Goal: Task Accomplishment & Management: Manage account settings

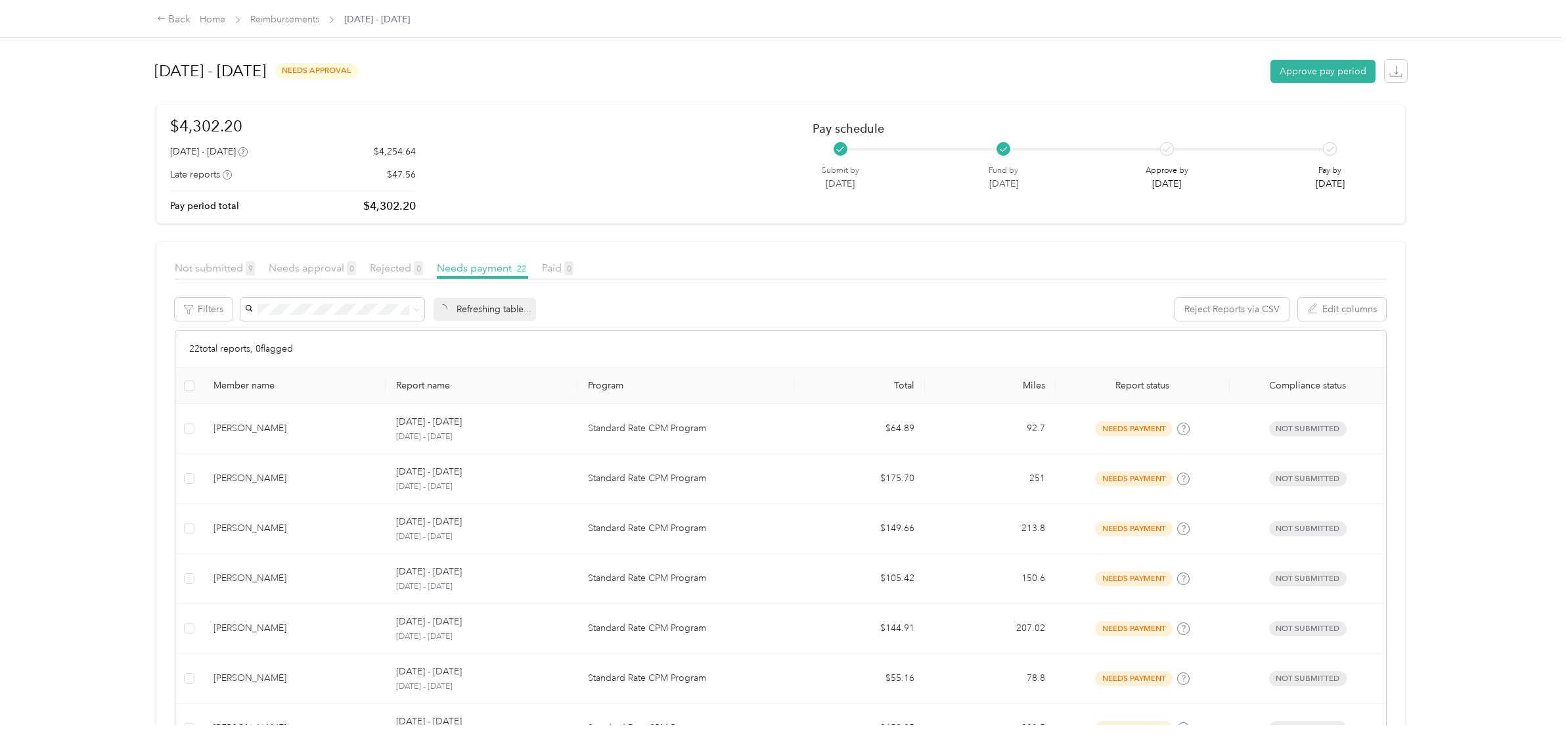
click at [1348, 83] on button "Approve pay period" at bounding box center [1322, 71] width 105 height 23
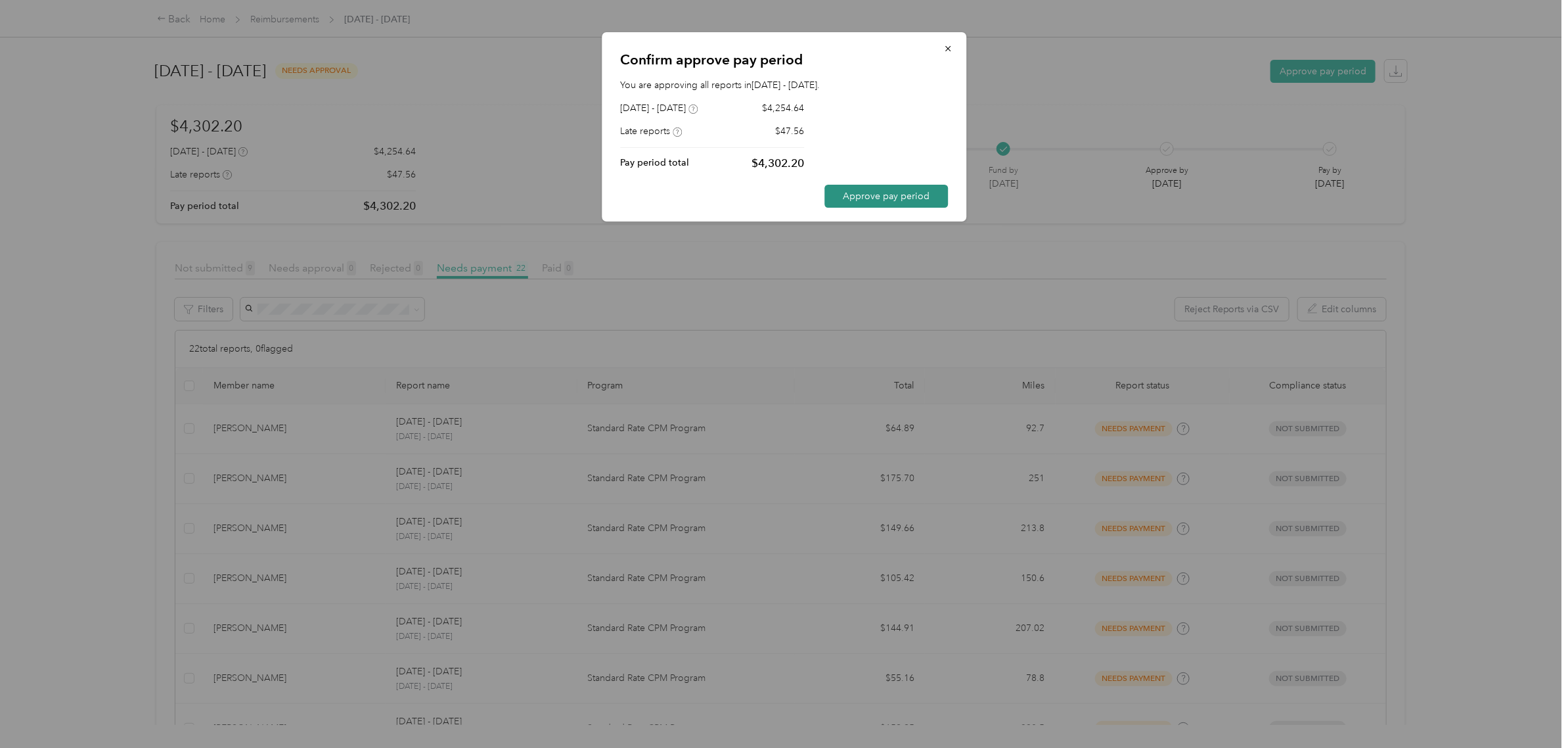
click at [914, 203] on button "Approve pay period" at bounding box center [886, 196] width 124 height 23
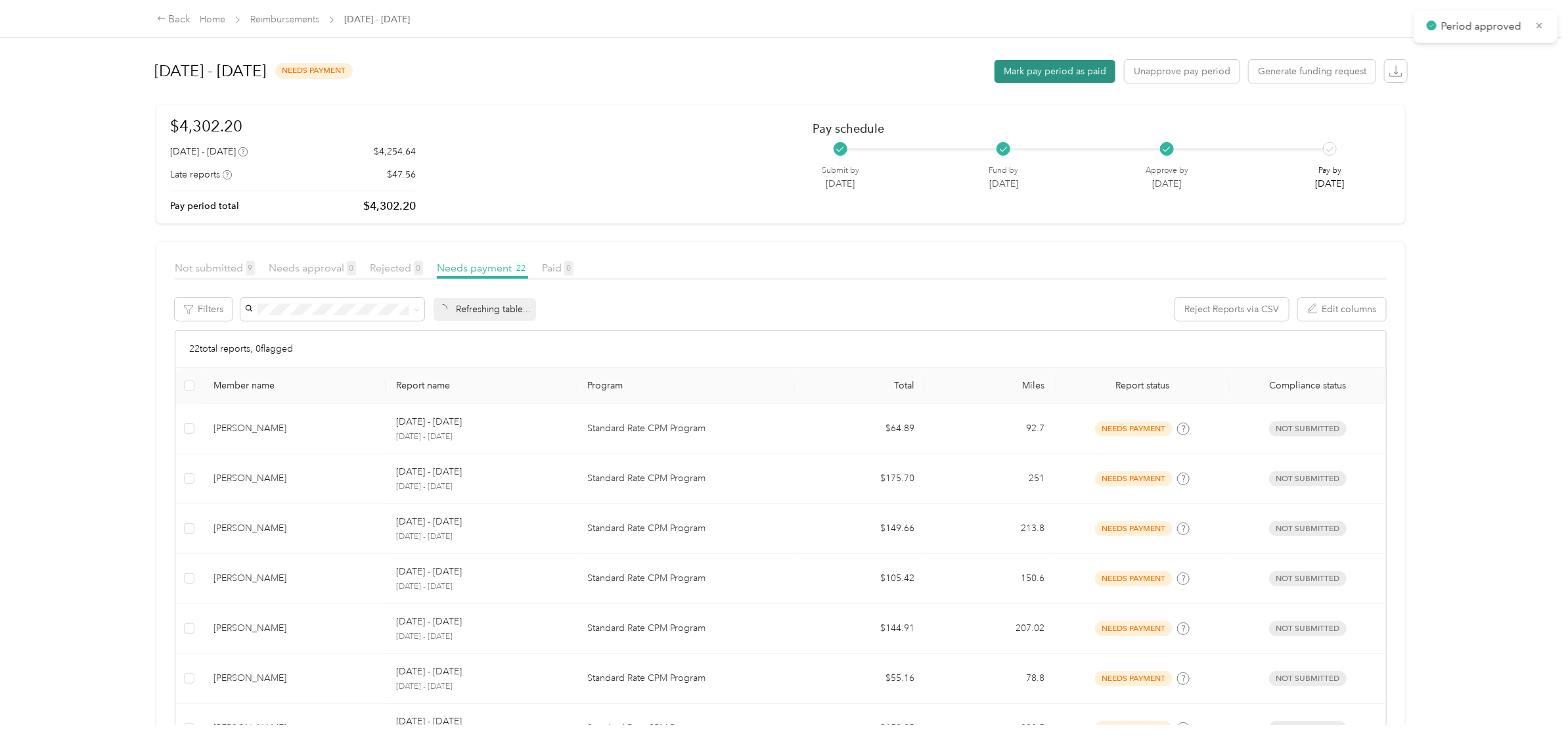
click at [1094, 70] on button "Mark pay period as paid" at bounding box center [1054, 71] width 121 height 23
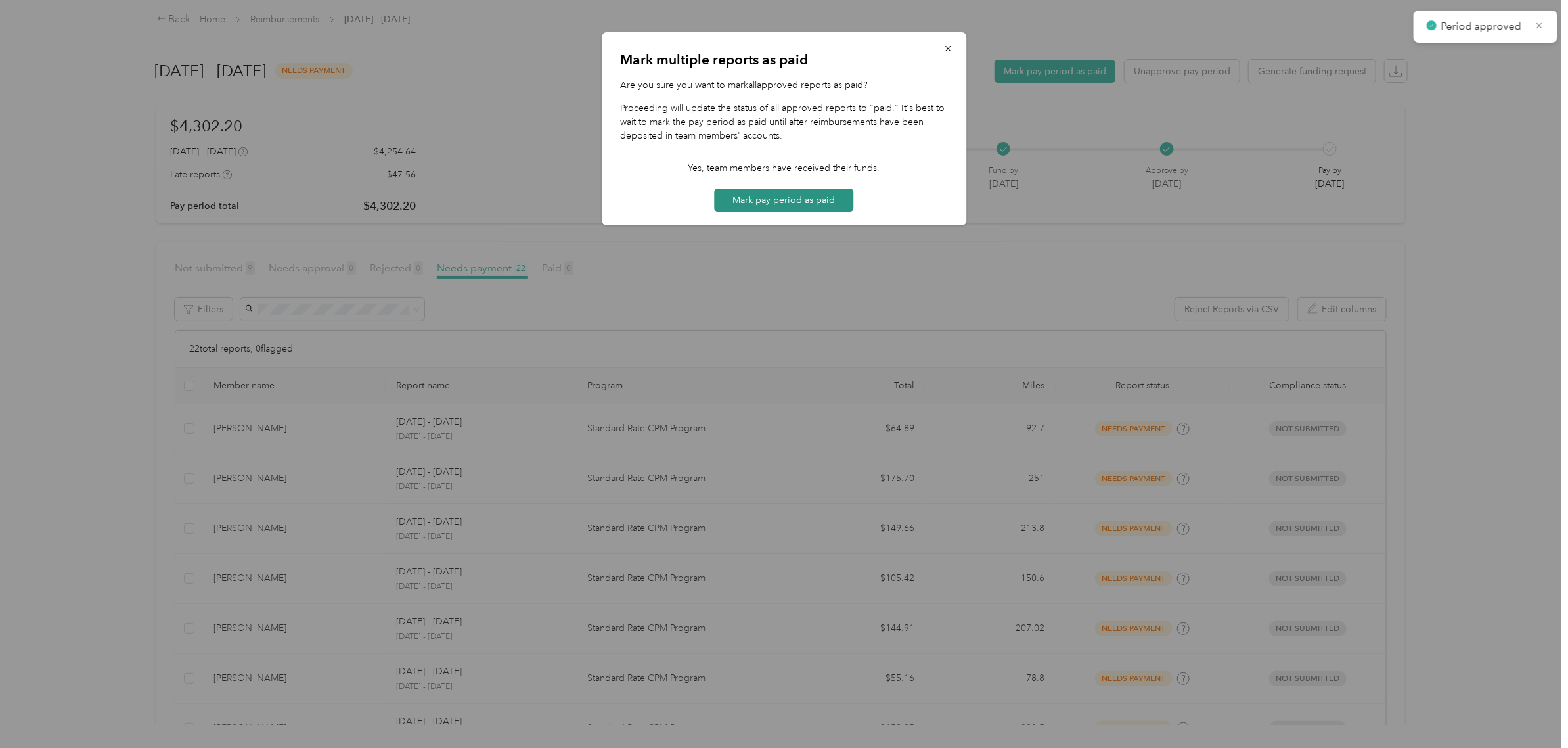
click at [804, 201] on button "Mark pay period as paid" at bounding box center [784, 200] width 140 height 23
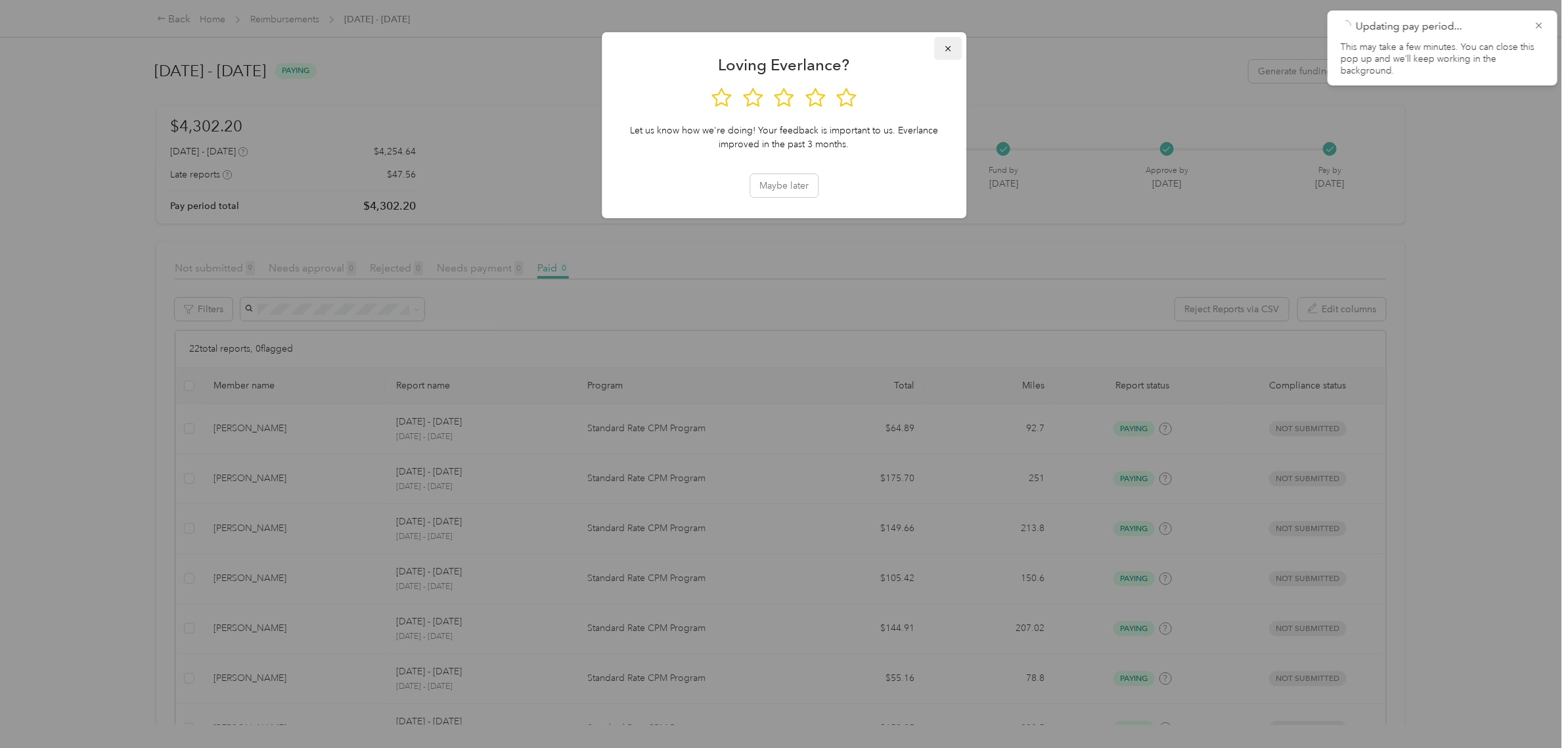
click at [949, 51] on icon "button" at bounding box center [947, 48] width 9 height 9
